Goal: Information Seeking & Learning: Find specific fact

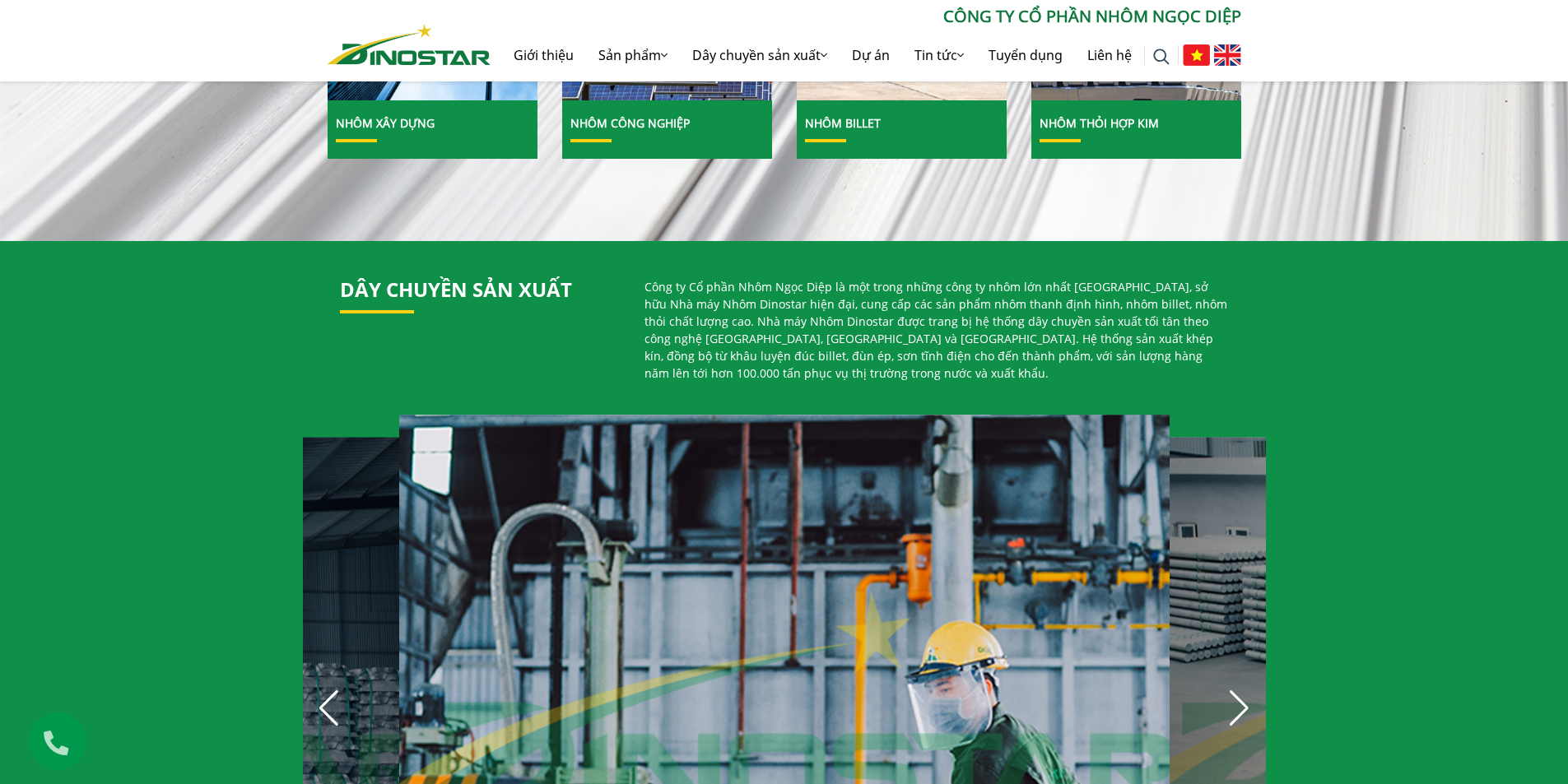
scroll to position [905, 0]
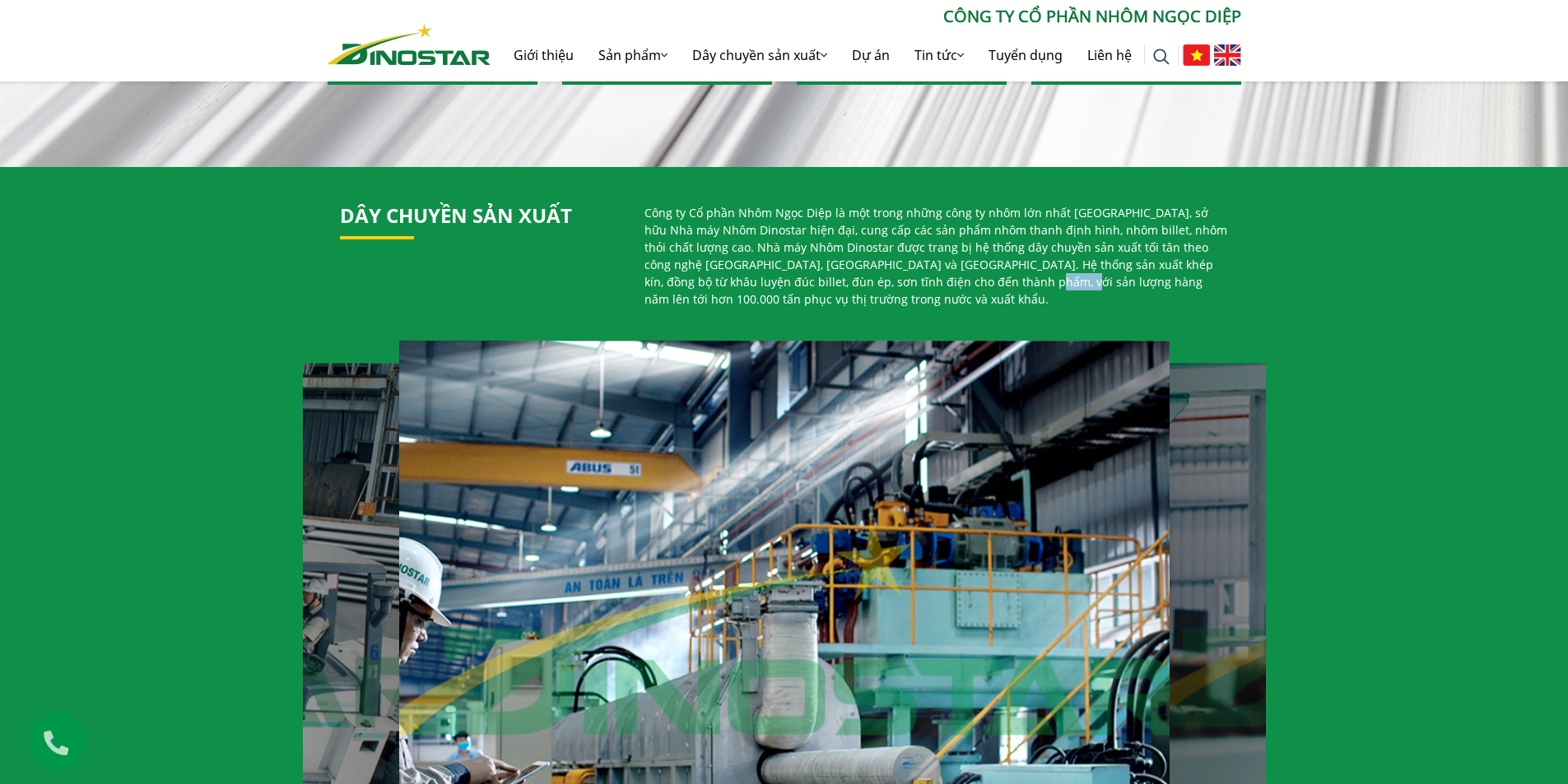
drag, startPoint x: 913, startPoint y: 283, endPoint x: 949, endPoint y: 283, distance: 36.0
click at [950, 283] on p "Công ty Cổ phần Nhôm Ngọc Diệp là một trong những công ty nhôm lớn nhất Việt Na…" at bounding box center [937, 256] width 585 height 104
click at [940, 287] on p "Công ty Cổ phần Nhôm Ngọc Diệp là một trong những công ty nhôm lớn nhất Việt Na…" at bounding box center [937, 256] width 585 height 104
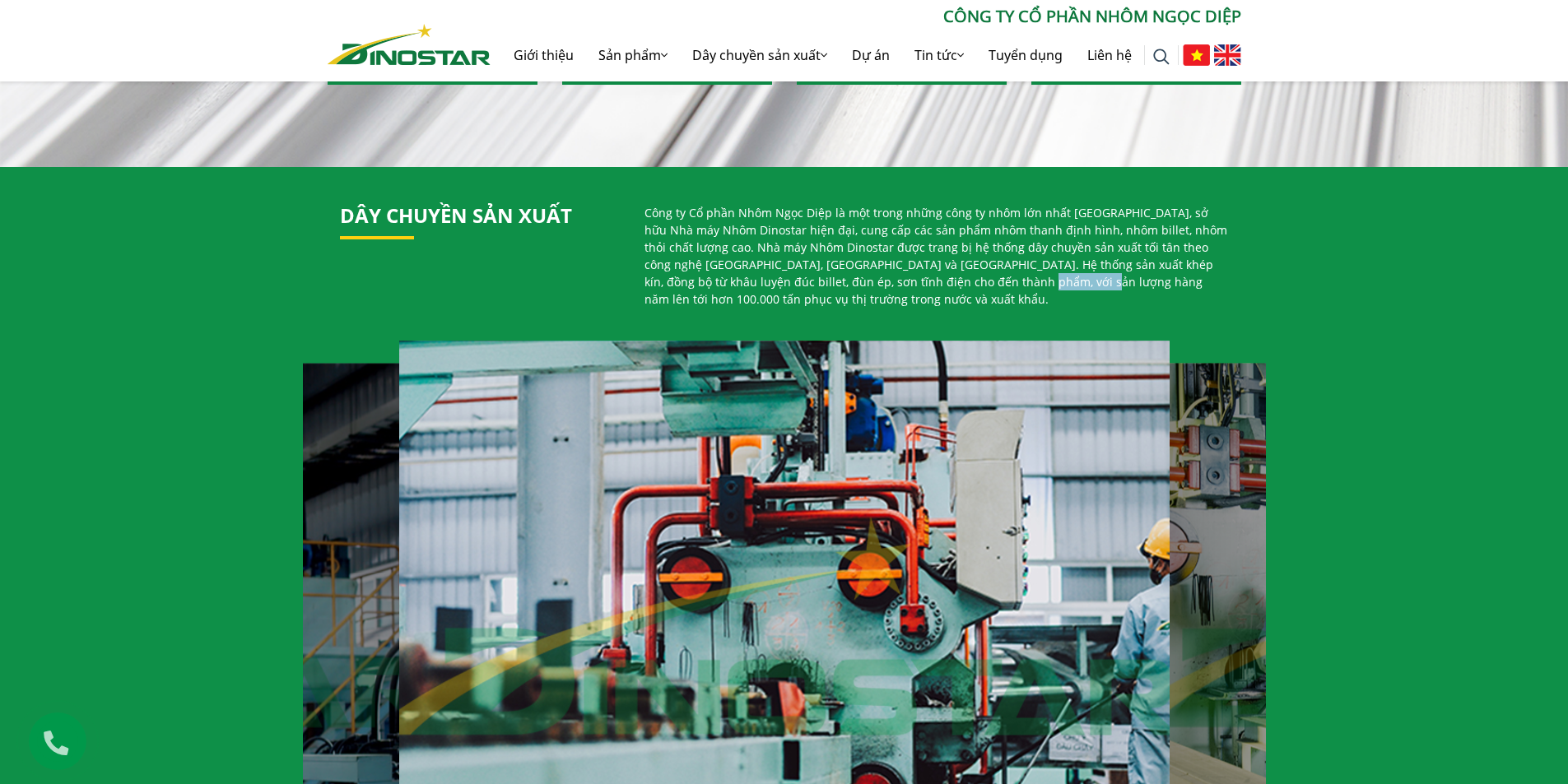
drag, startPoint x: 909, startPoint y: 283, endPoint x: 971, endPoint y: 286, distance: 62.1
click at [971, 286] on p "Công ty Cổ phần Nhôm Ngọc Diệp là một trong những công ty nhôm lớn nhất Việt Na…" at bounding box center [937, 256] width 585 height 104
copy p "100.000 tấn"
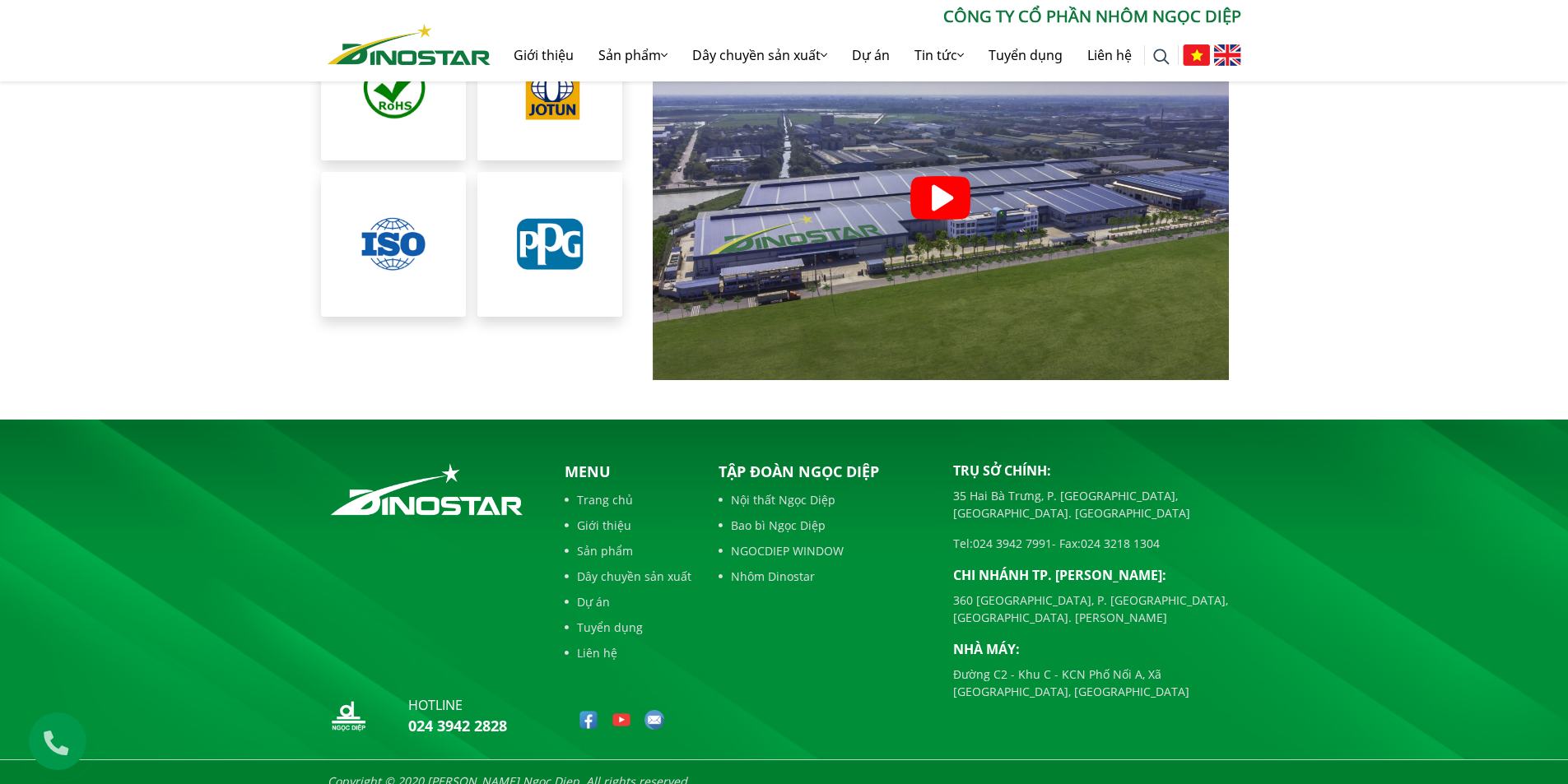
scroll to position [3726, 0]
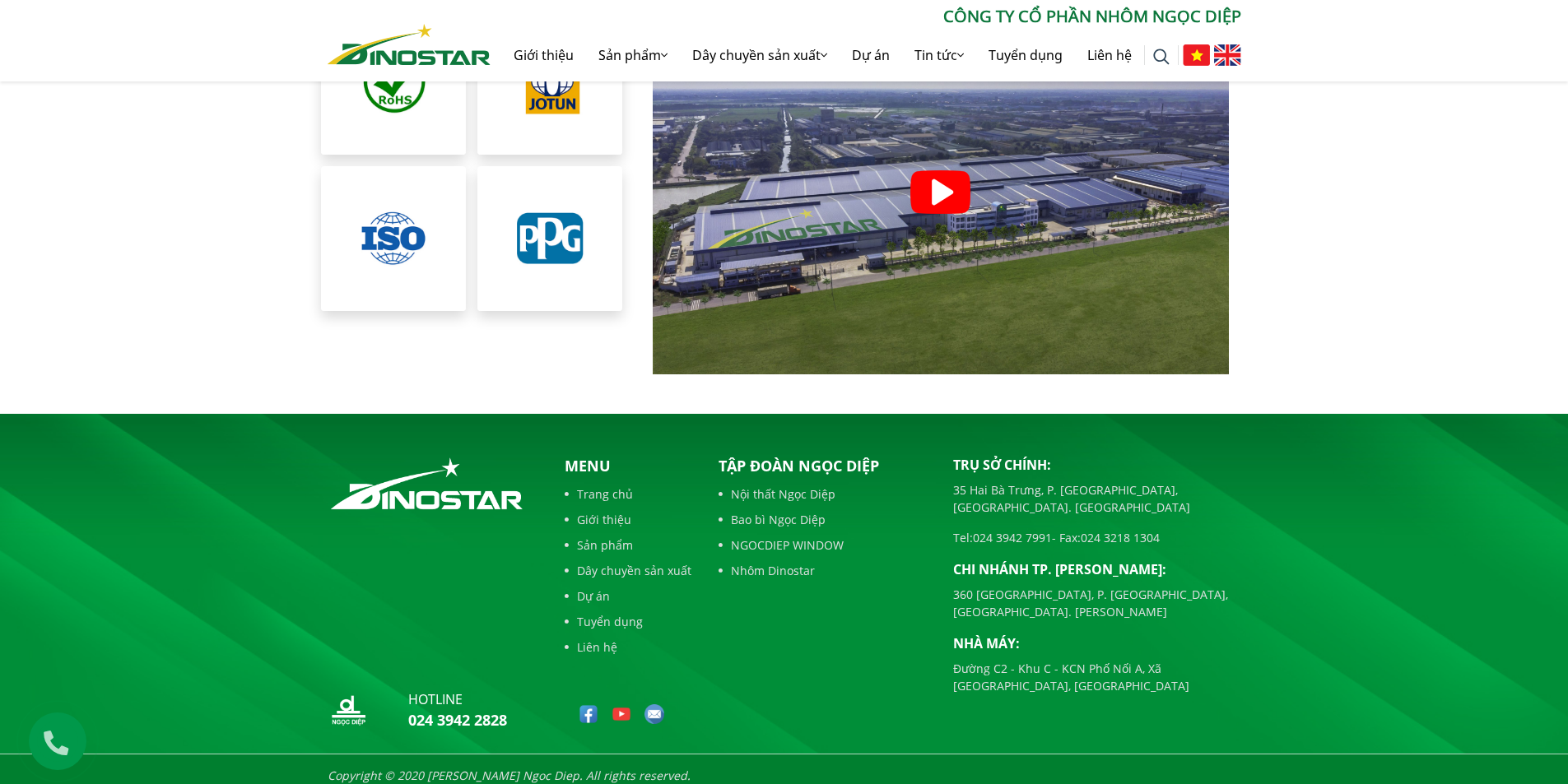
click at [1172, 680] on div "Trụ sở chính: 35 Hai Bà Trưng, P. Cửa Nam, Tp. Hà Nội Tel: 024 3942 7991 - Fax:…" at bounding box center [1097, 596] width 312 height 283
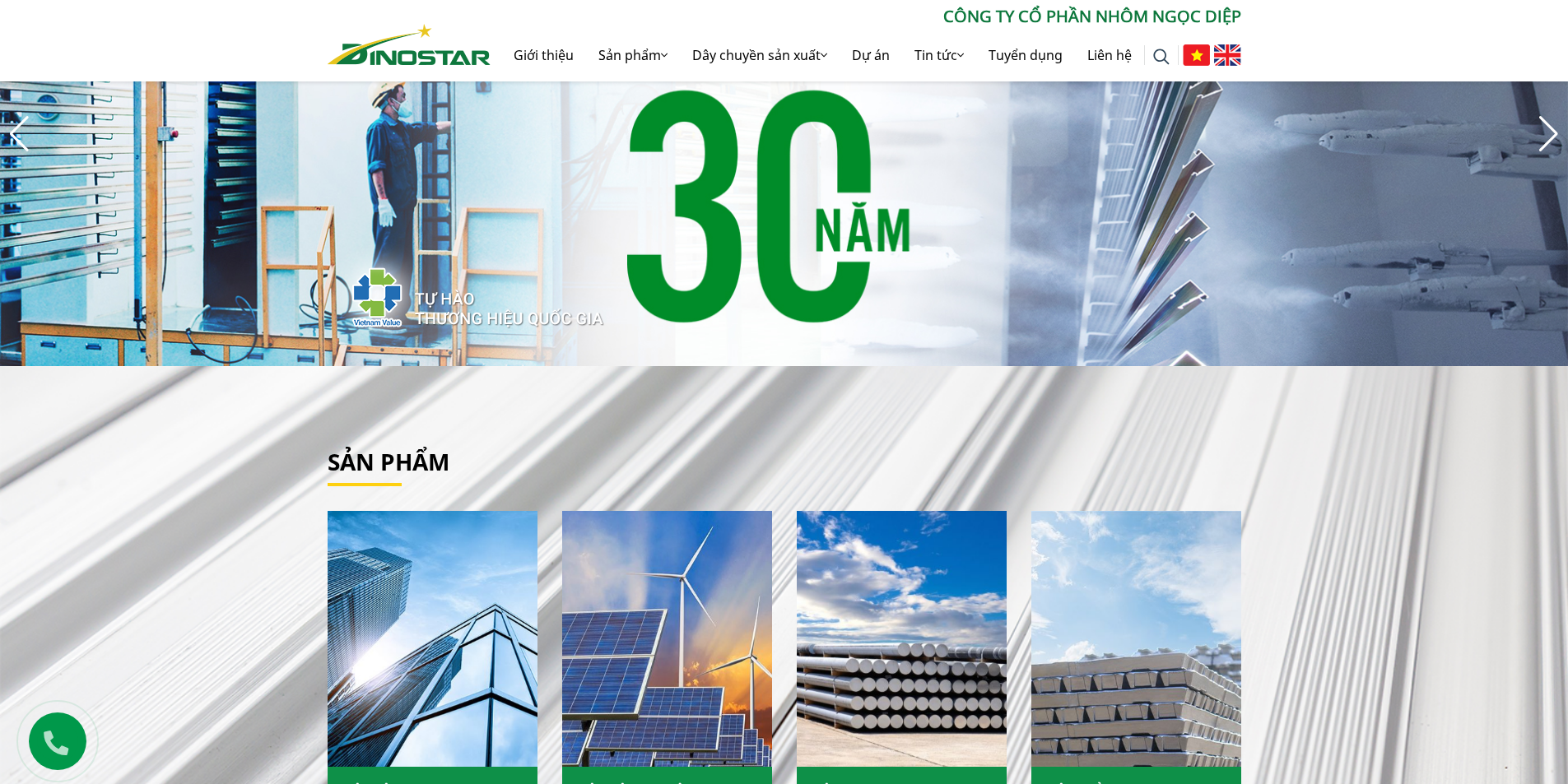
scroll to position [0, 0]
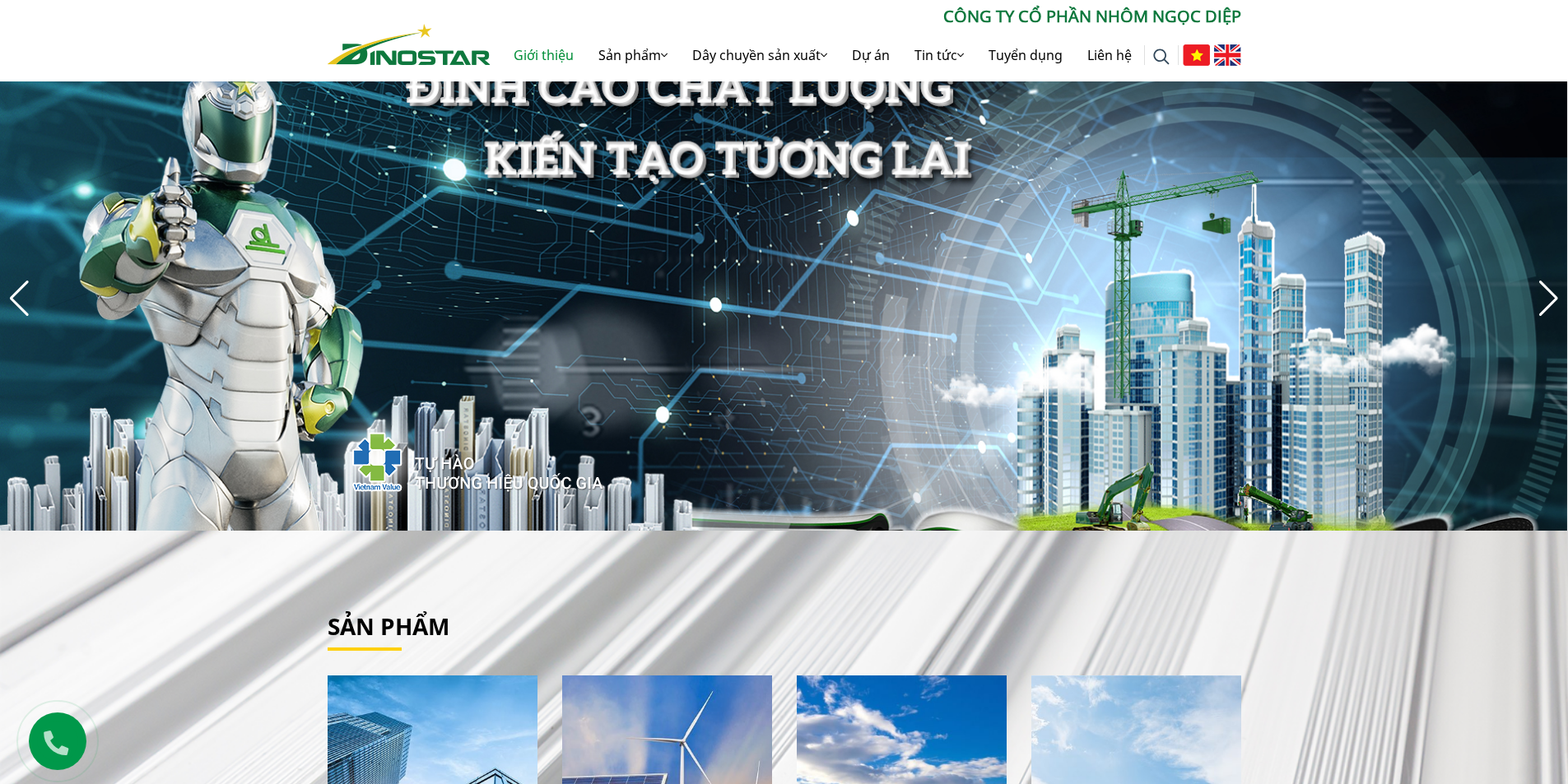
click at [548, 51] on link "Giới thiệu" at bounding box center [544, 54] width 85 height 53
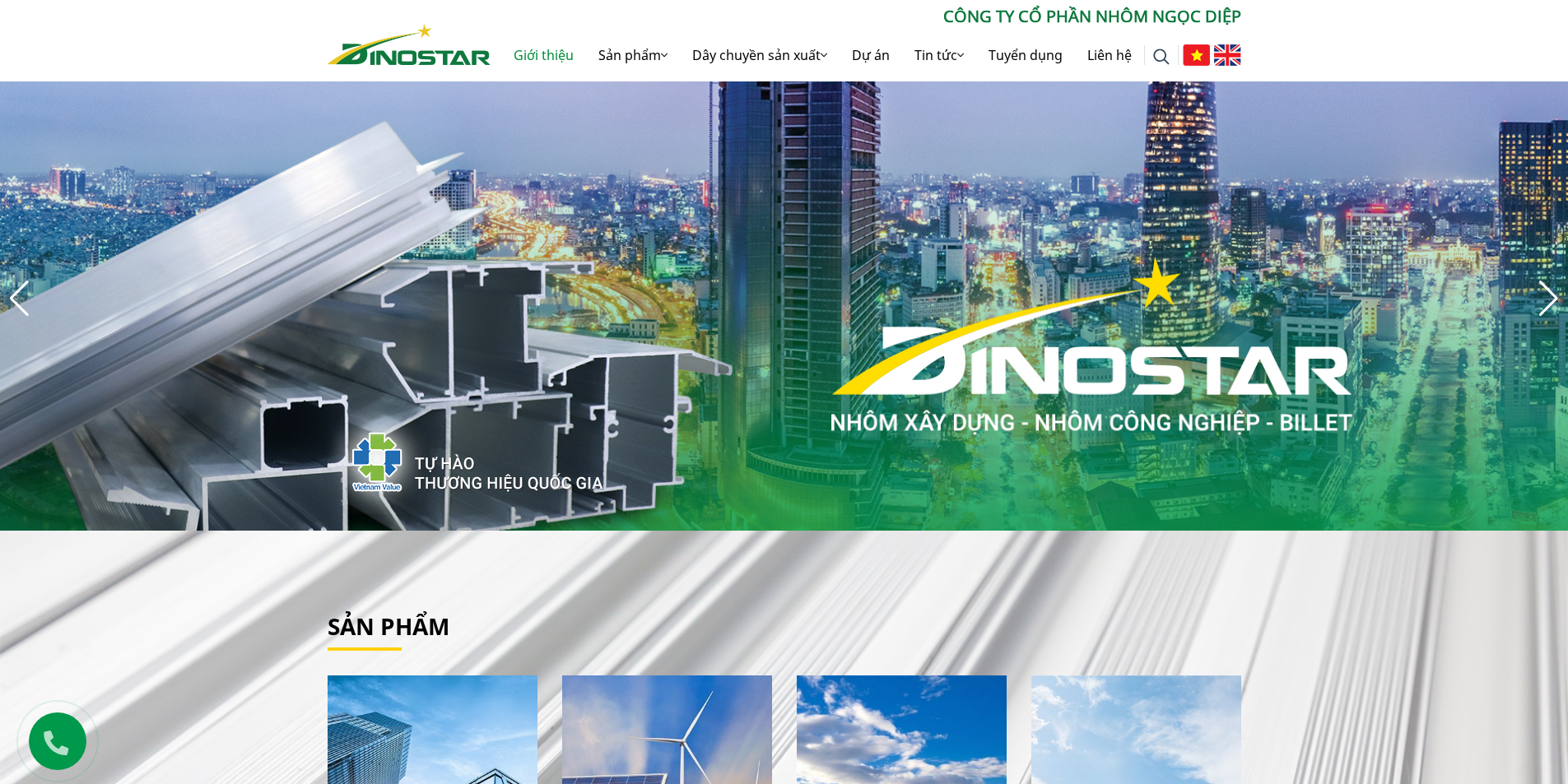
click at [548, 59] on link "Giới thiệu" at bounding box center [544, 54] width 85 height 53
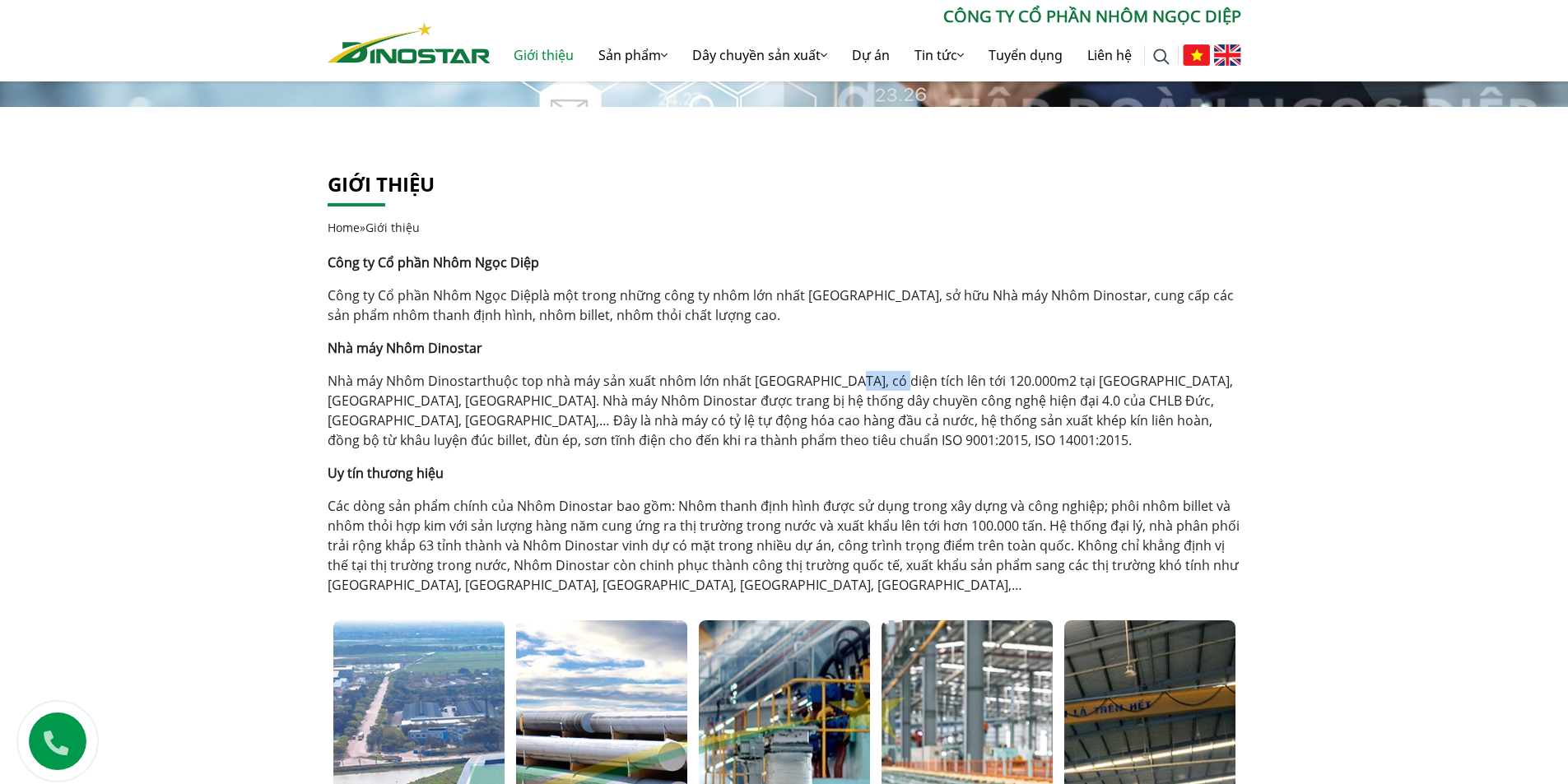
drag, startPoint x: 834, startPoint y: 382, endPoint x: 877, endPoint y: 382, distance: 43.0
click at [877, 382] on p "Nhà máy Nhôm Dinostar thuộc top nhà máy sản xuất nhôm lớn nhất [GEOGRAPHIC_DATA…" at bounding box center [784, 411] width 913 height 79
click at [911, 382] on p "Nhà máy Nhôm Dinostar thuộc top nhà máy sản xuất nhôm lớn nhất [GEOGRAPHIC_DATA…" at bounding box center [784, 411] width 913 height 79
drag, startPoint x: 931, startPoint y: 379, endPoint x: 1000, endPoint y: 382, distance: 69.1
click at [1000, 382] on p "Nhà máy Nhôm Dinostar thuộc top nhà máy sản xuất nhôm lớn nhất [GEOGRAPHIC_DATA…" at bounding box center [784, 411] width 913 height 79
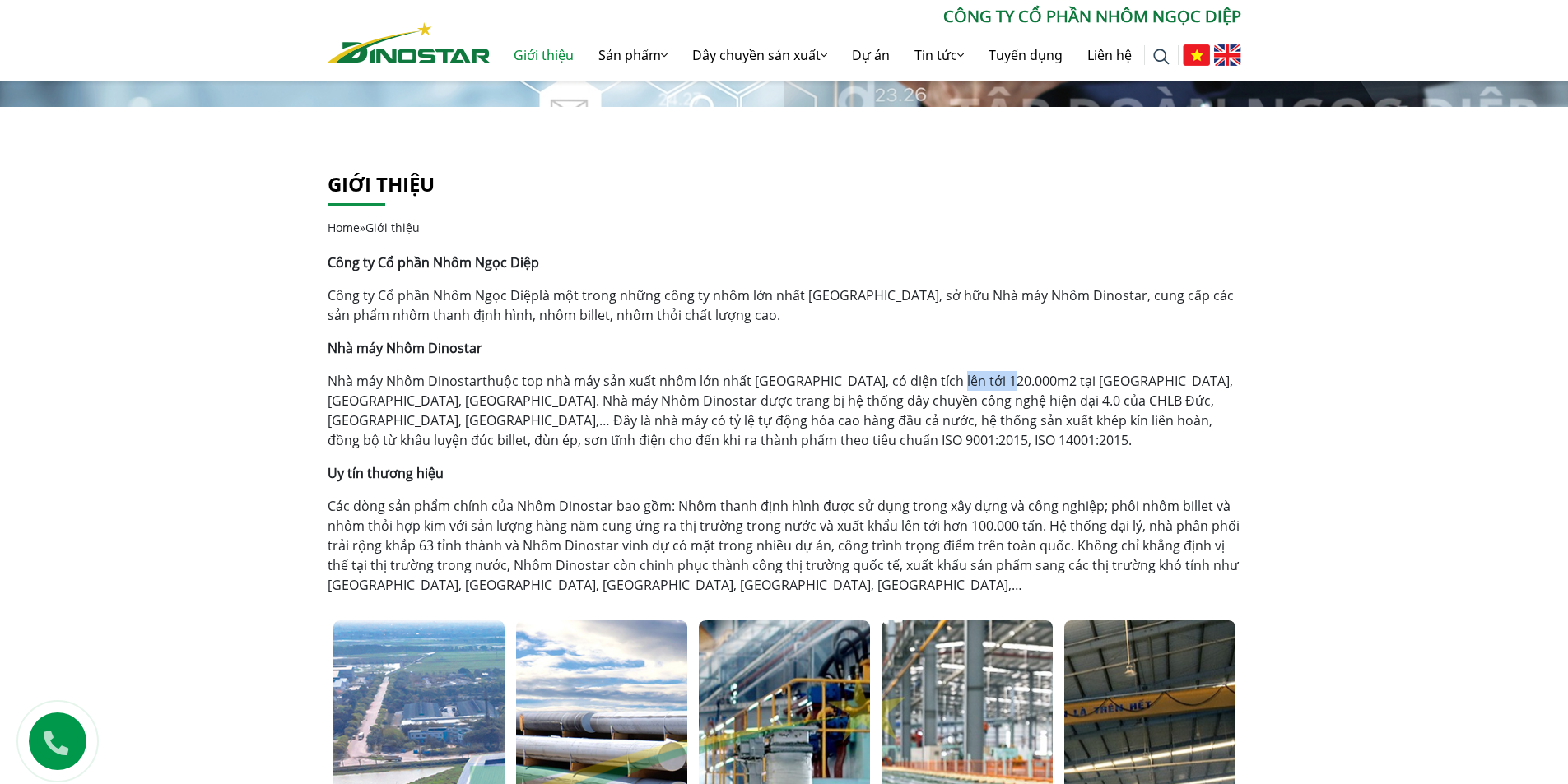
copy p "120.000m2"
